Goal: Find specific page/section: Find specific page/section

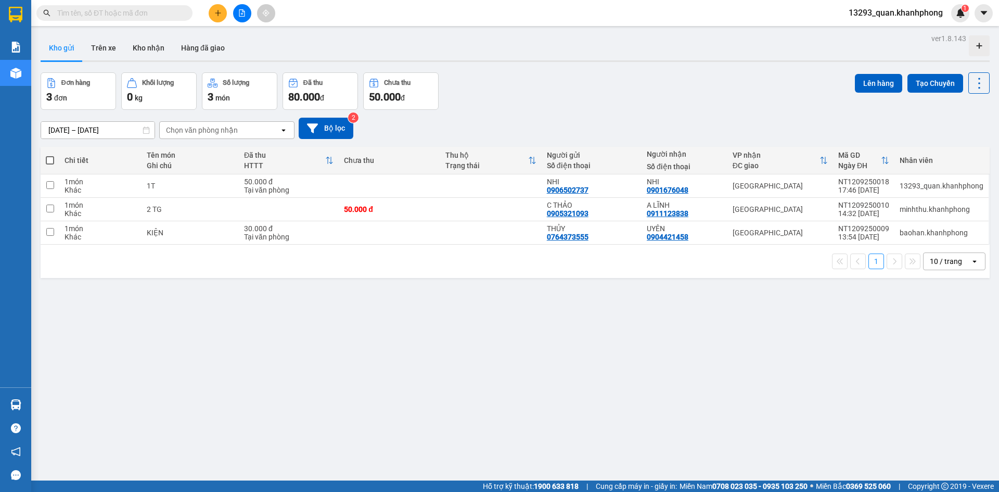
click at [627, 102] on div "Đơn hàng 3 đơn Khối lượng 0 kg Số lượng 3 món Đã thu 80.000 đ Chưa thu 50.000 đ…" at bounding box center [515, 90] width 949 height 37
click at [655, 97] on div "Đơn hàng 3 đơn Khối lượng 0 kg Số lượng 3 món Đã thu 80.000 đ Chưa thu 50.000 đ…" at bounding box center [515, 90] width 949 height 37
